Goal: Go to known website: Go to known website

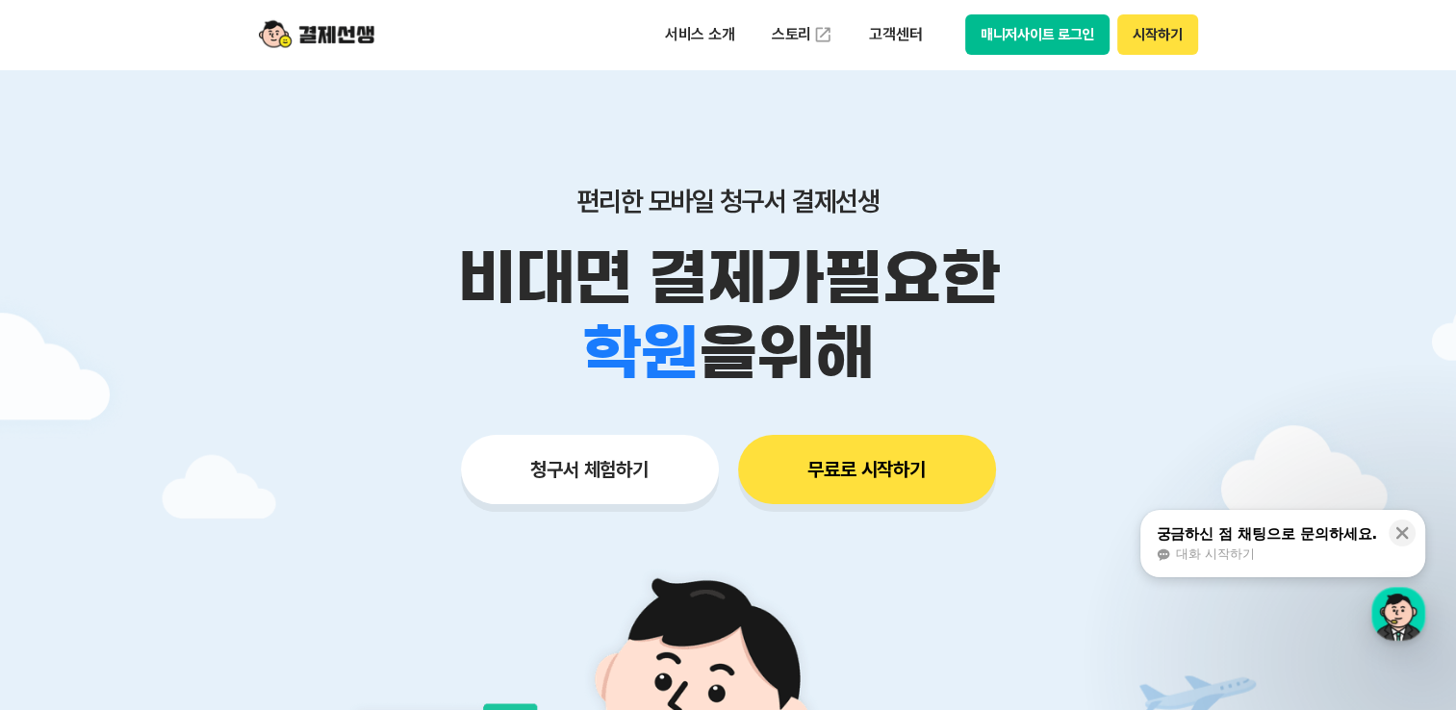
click at [1070, 31] on button "매니저사이트 로그인" at bounding box center [1037, 34] width 145 height 40
click at [1063, 48] on button "매니저사이트 로그인" at bounding box center [1037, 34] width 145 height 40
click at [1034, 26] on button "매니저사이트 로그인" at bounding box center [1037, 34] width 145 height 40
click at [1004, 20] on button "매니저사이트 로그인" at bounding box center [1037, 34] width 145 height 40
click at [1031, 35] on button "매니저사이트 로그인" at bounding box center [1037, 34] width 145 height 40
